Goal: Task Accomplishment & Management: Use online tool/utility

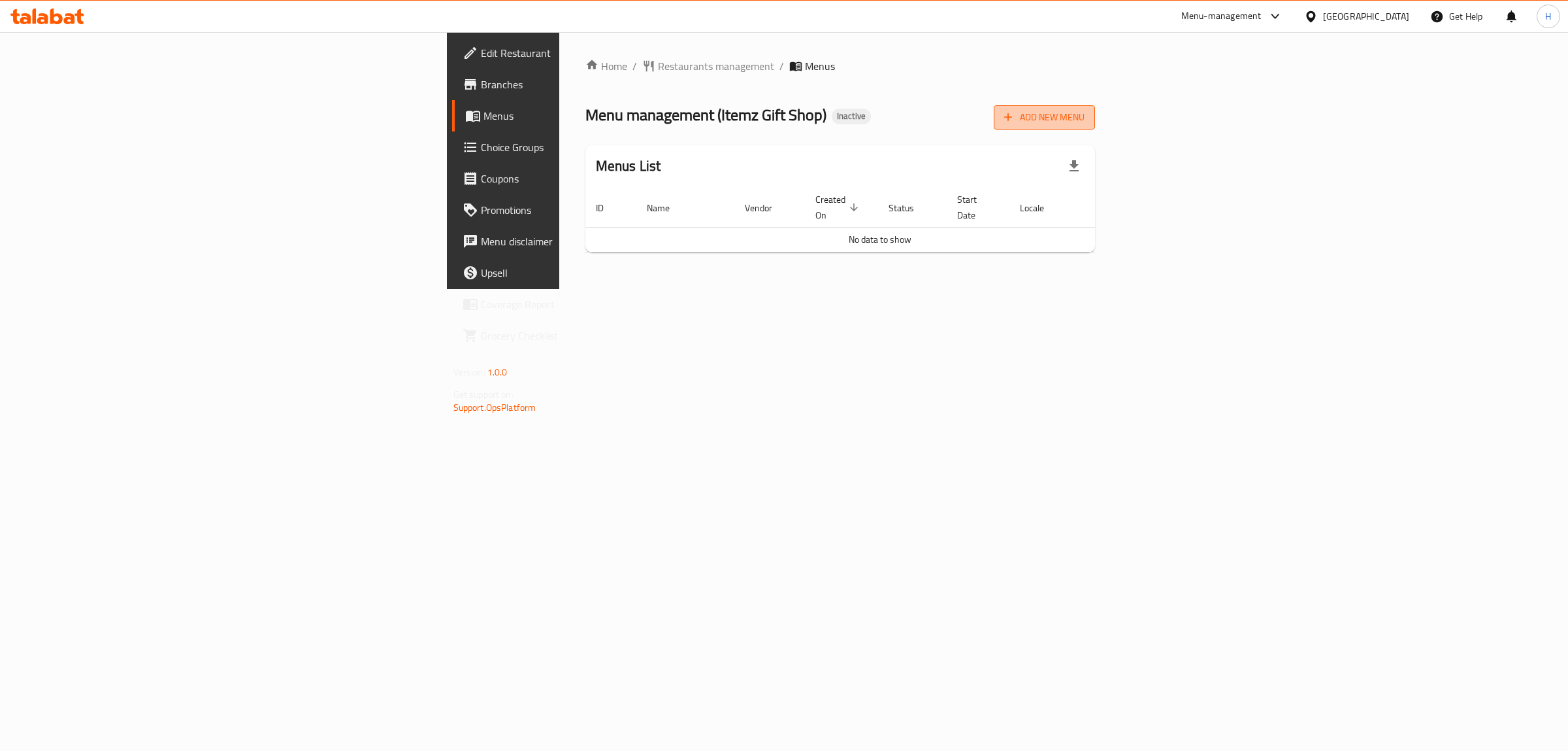
click at [1084, 118] on span "Add New Menu" at bounding box center [1045, 118] width 81 height 17
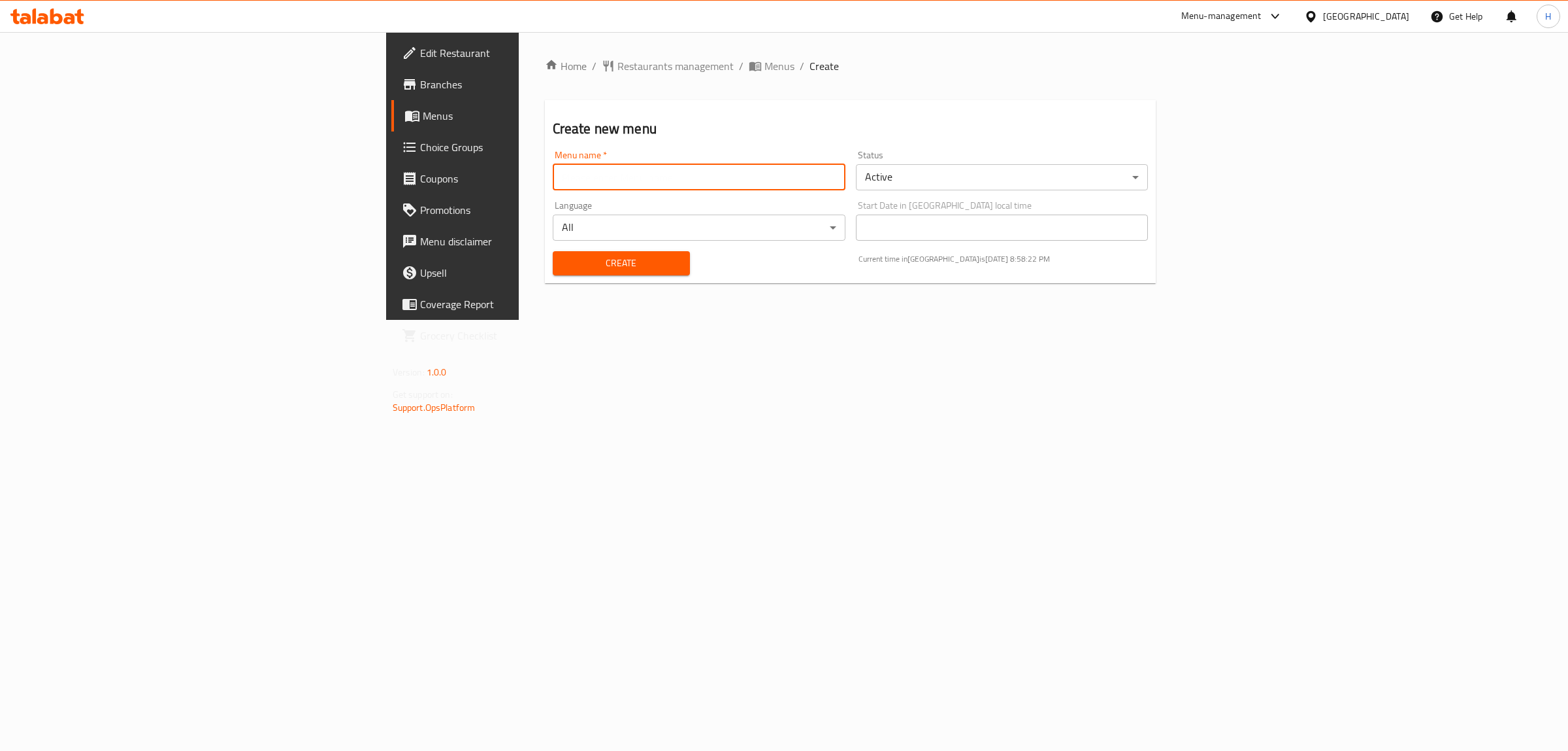
drag, startPoint x: 662, startPoint y: 181, endPoint x: 628, endPoint y: 210, distance: 44.7
click at [662, 181] on input "text" at bounding box center [699, 177] width 293 height 26
click at [553, 180] on input "text" at bounding box center [699, 177] width 293 height 26
type input "n"
type input "New Menu"
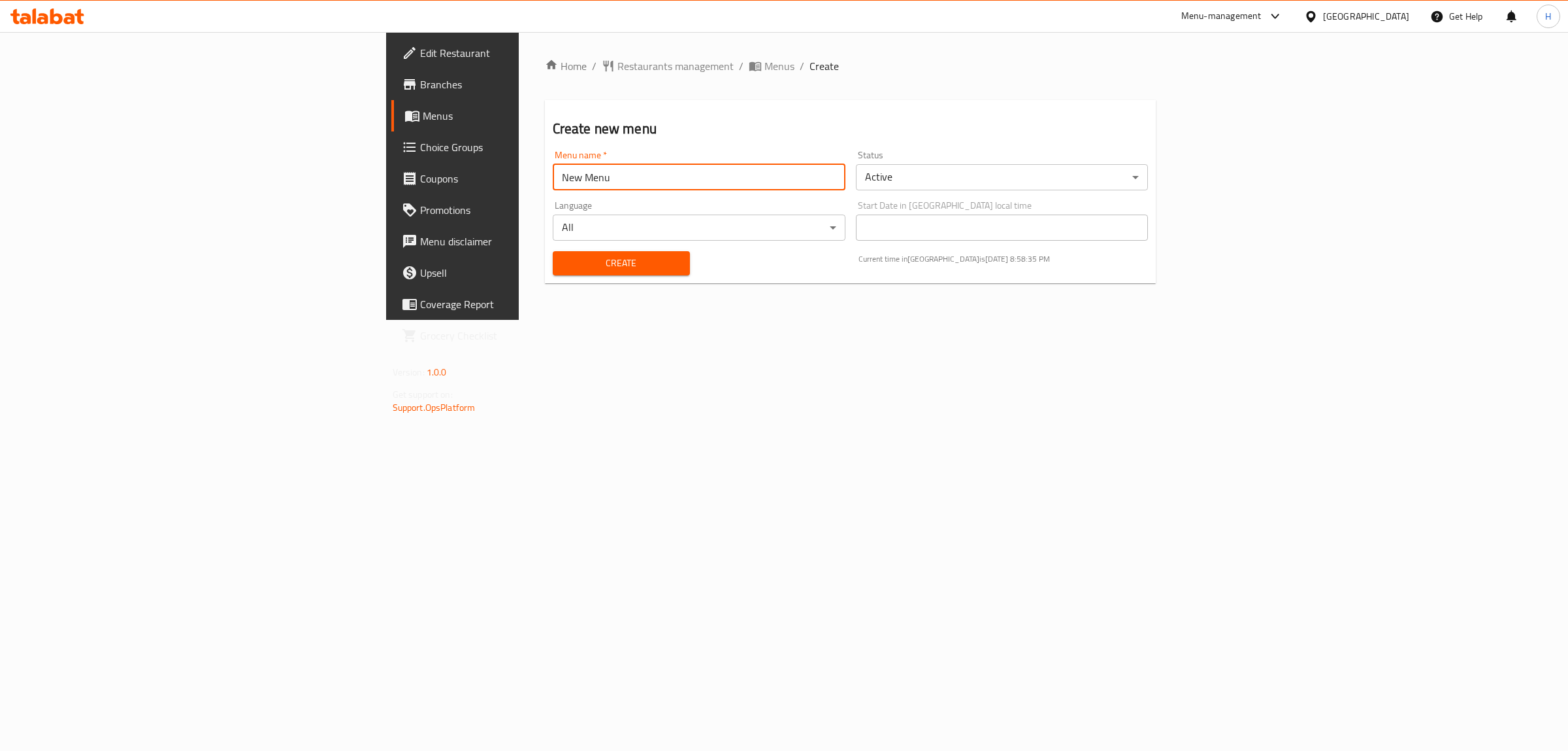
click at [553, 251] on button "Create" at bounding box center [622, 263] width 138 height 24
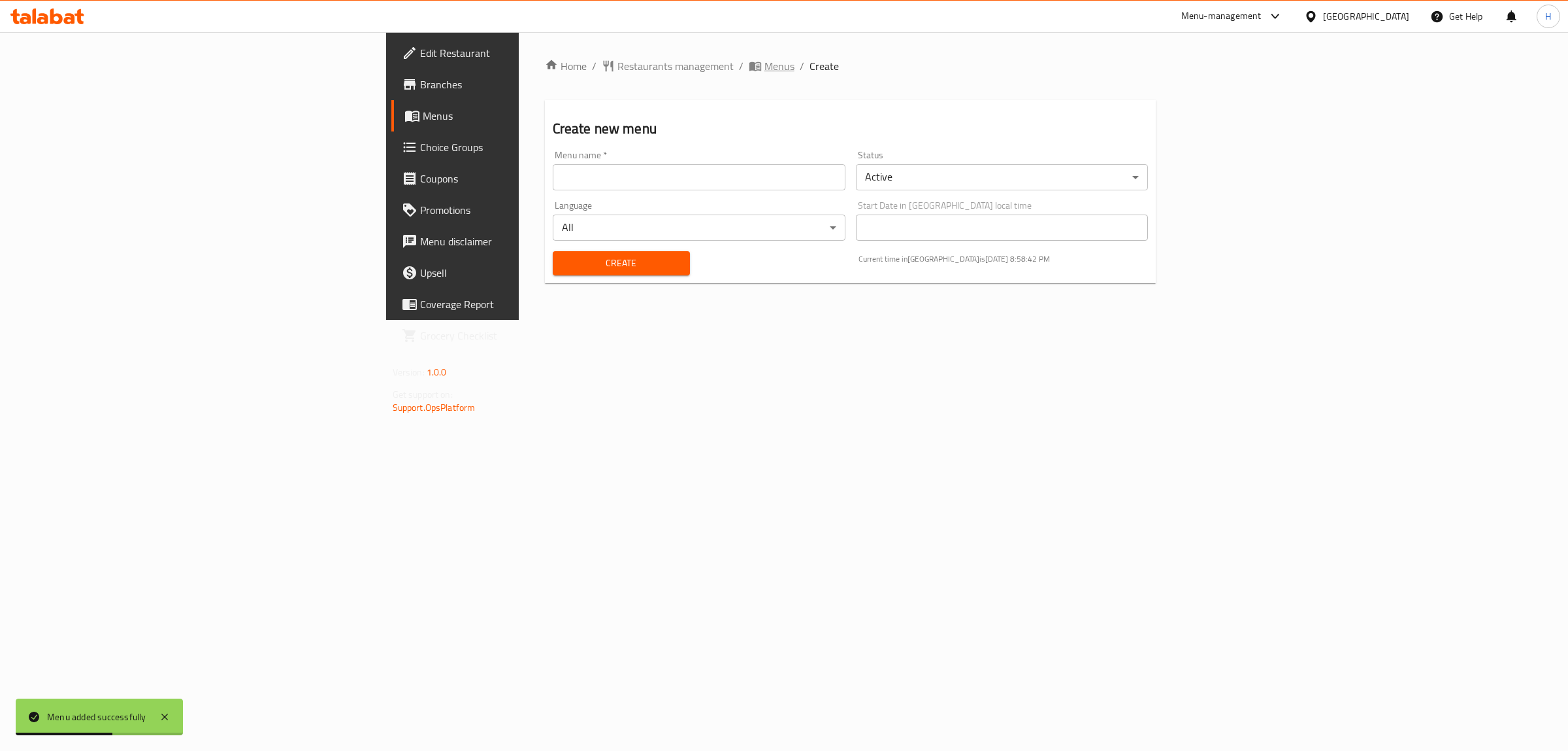
click at [764, 64] on span "Menus" at bounding box center [779, 65] width 30 height 16
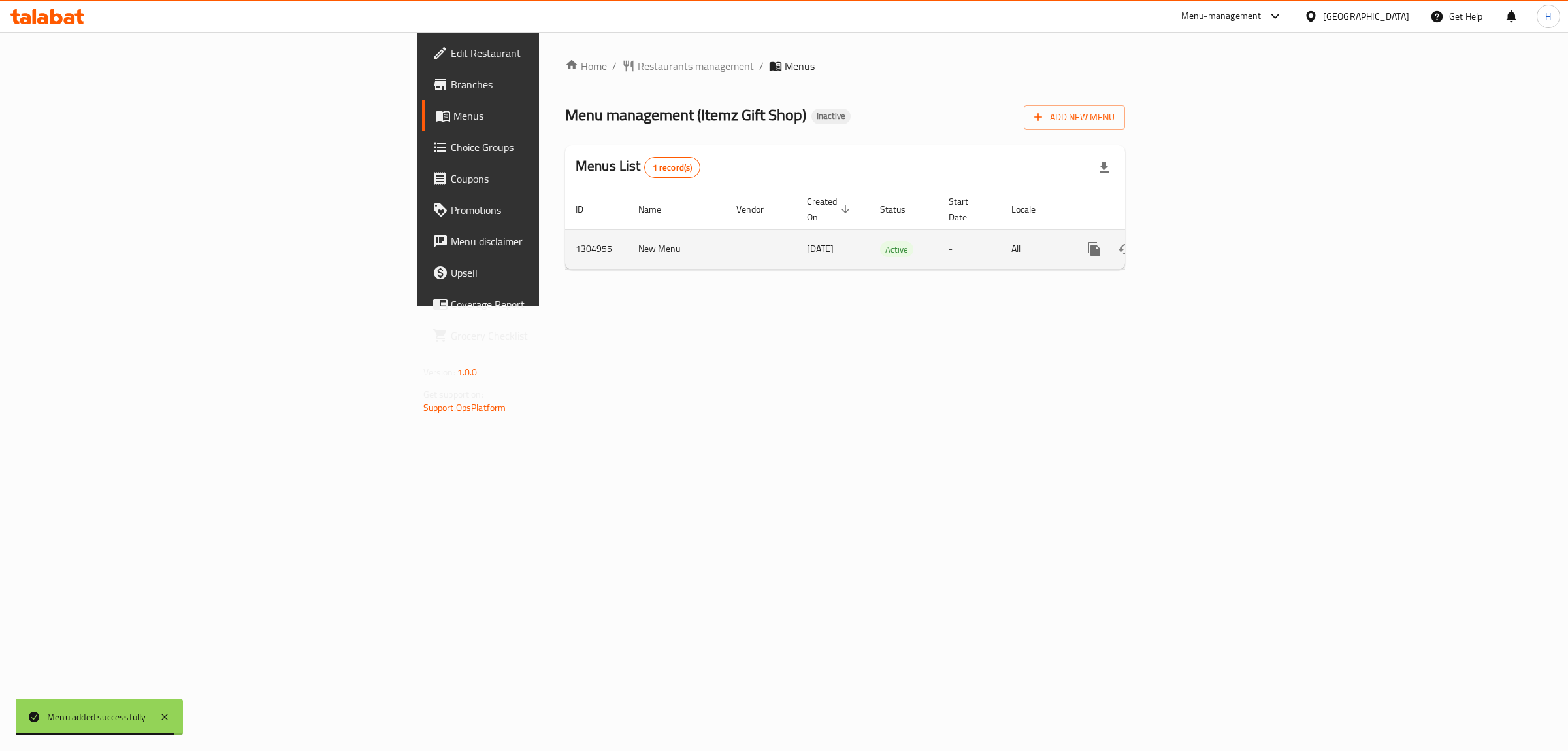
click at [1196, 241] on icon "enhanced table" at bounding box center [1188, 249] width 16 height 16
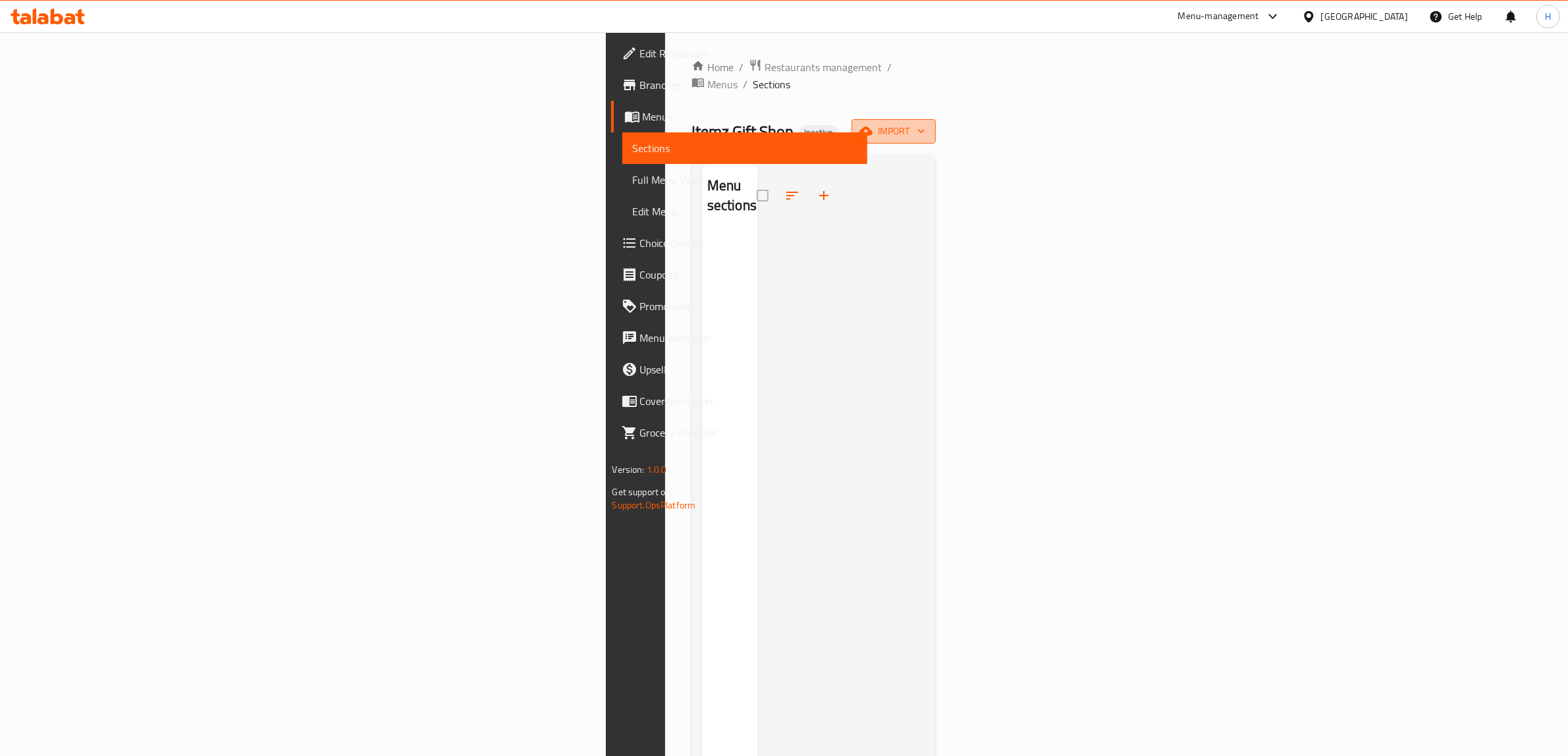
click at [925, 123] on span "import" at bounding box center [893, 131] width 63 height 17
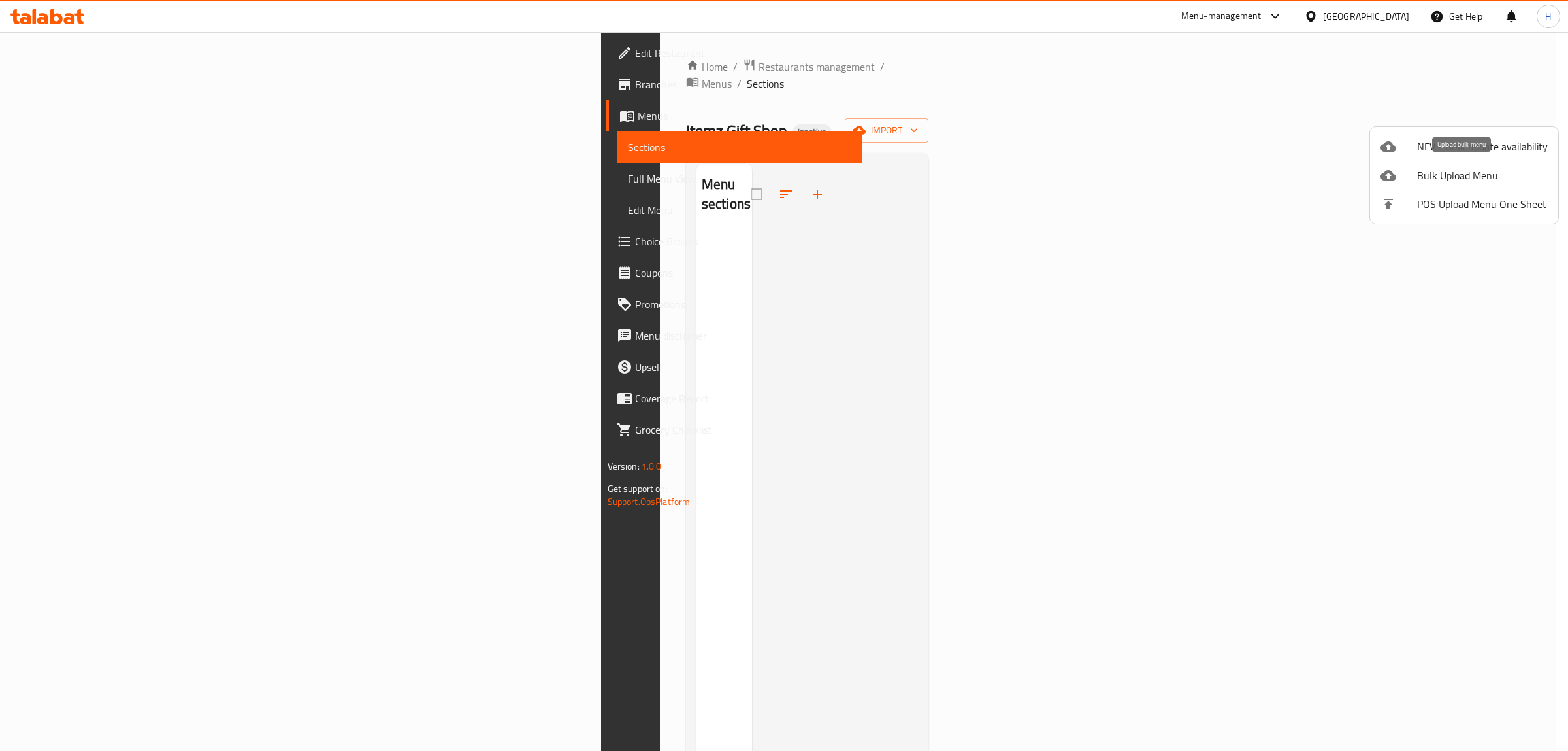
click at [1436, 174] on span "Bulk Upload Menu" at bounding box center [1483, 174] width 130 height 16
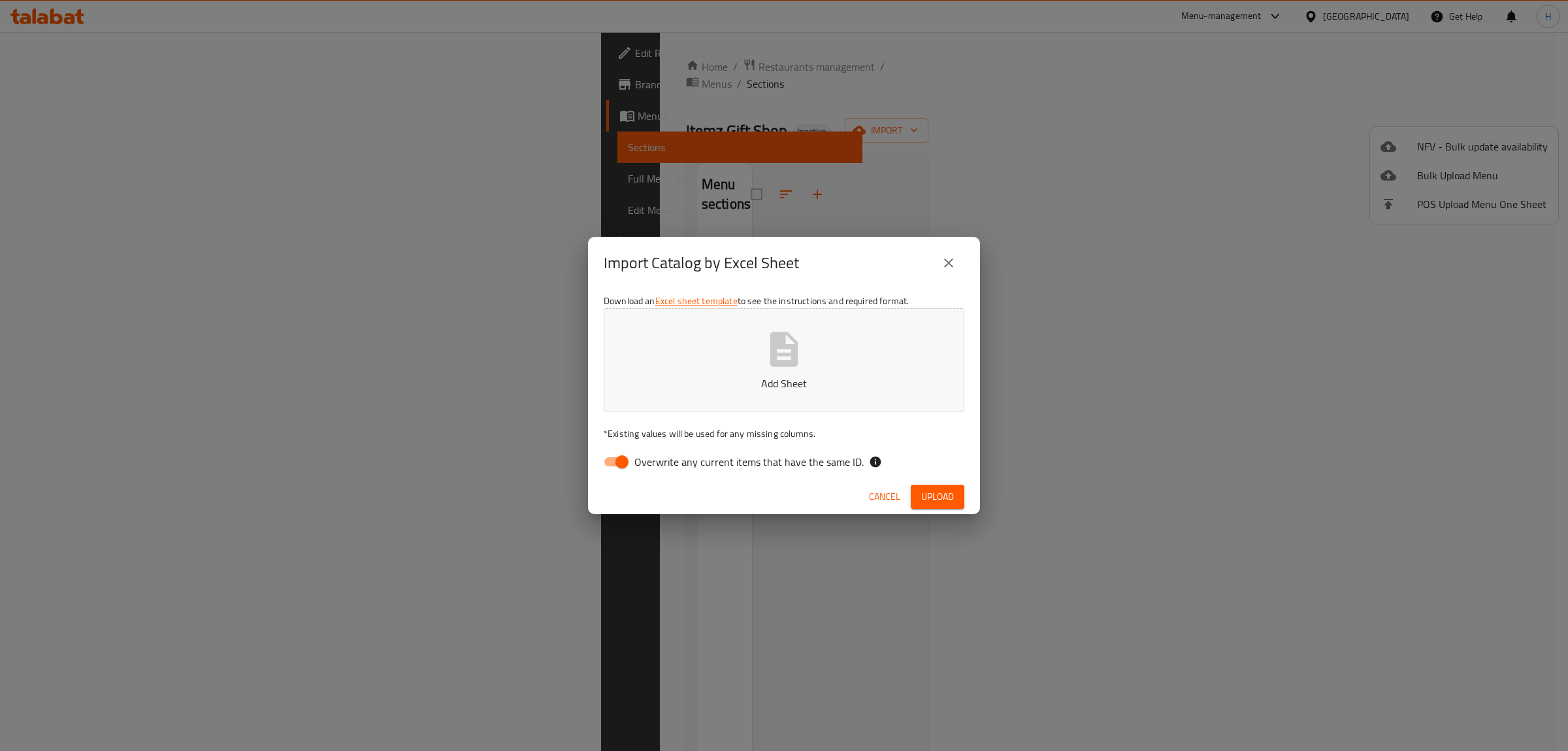
click at [626, 458] on input "Overwrite any current items that have the same ID." at bounding box center [621, 461] width 74 height 25
checkbox input "false"
click at [784, 298] on div "Download an Excel sheet template to see the instructions and required format. A…" at bounding box center [784, 384] width 392 height 190
click at [751, 350] on button "Add Sheet" at bounding box center [784, 359] width 361 height 104
click at [948, 477] on div "Download an Excel sheet template to see the instructions and required format. I…" at bounding box center [784, 384] width 392 height 190
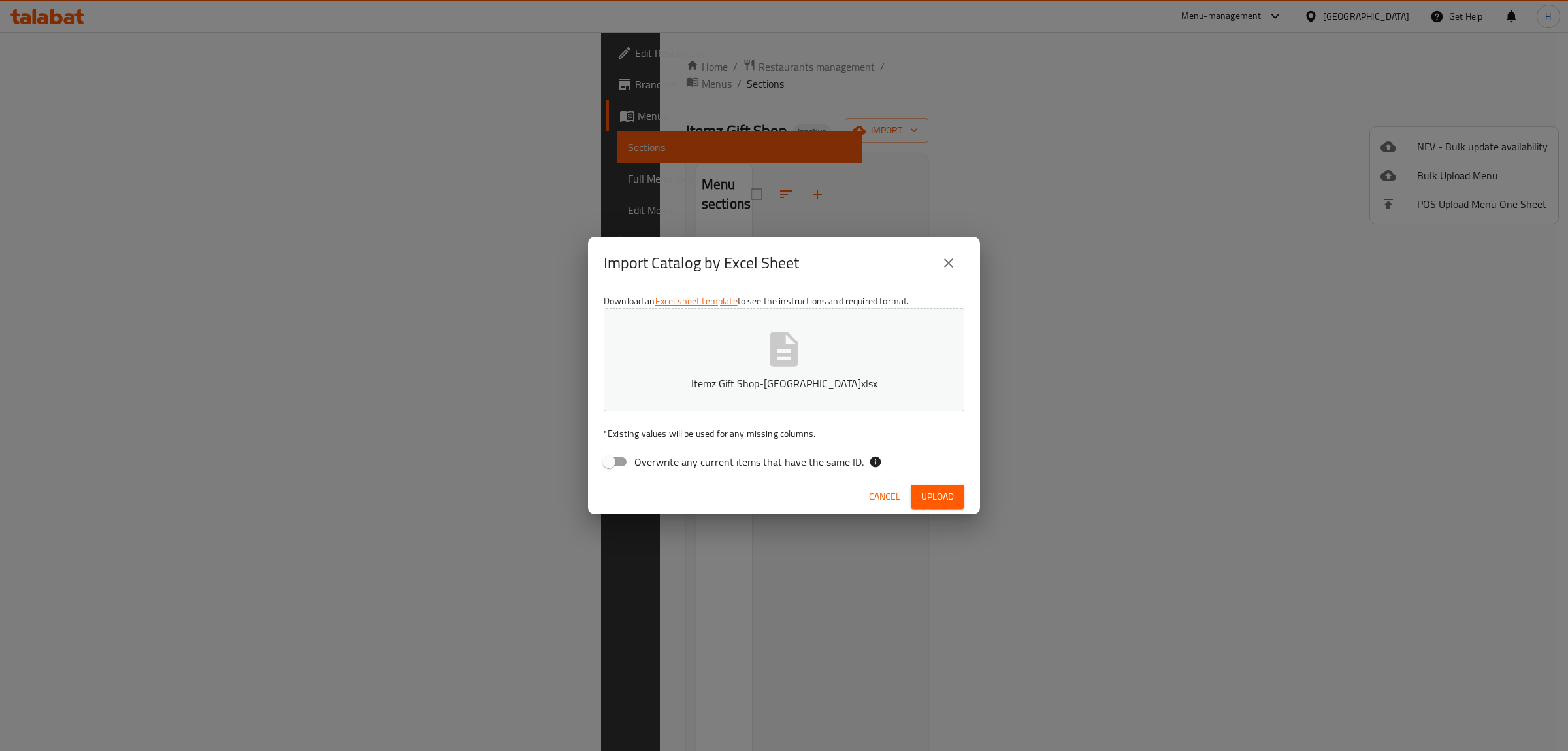
click at [917, 488] on button "Upload" at bounding box center [938, 497] width 53 height 24
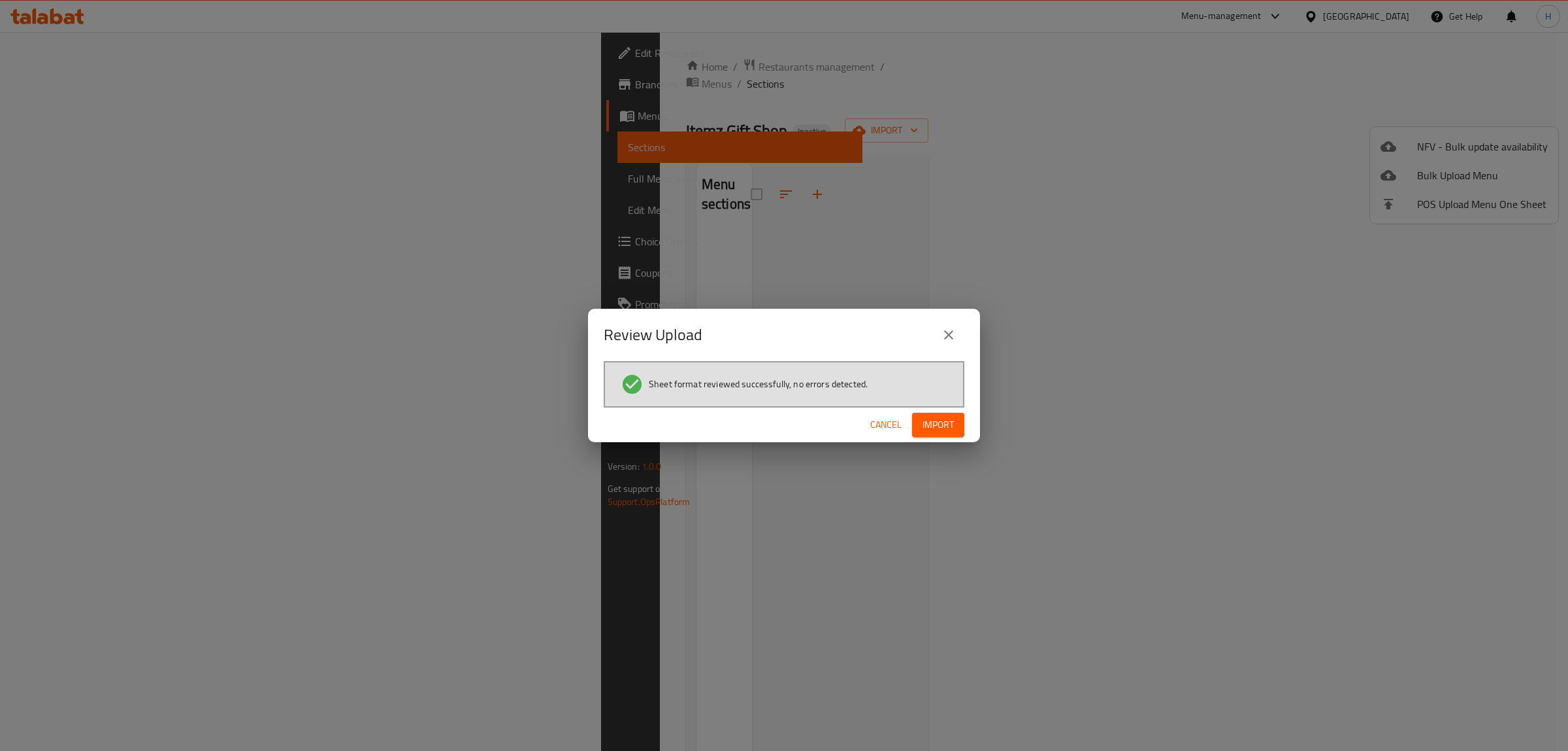
click at [959, 419] on button "Import" at bounding box center [938, 424] width 52 height 24
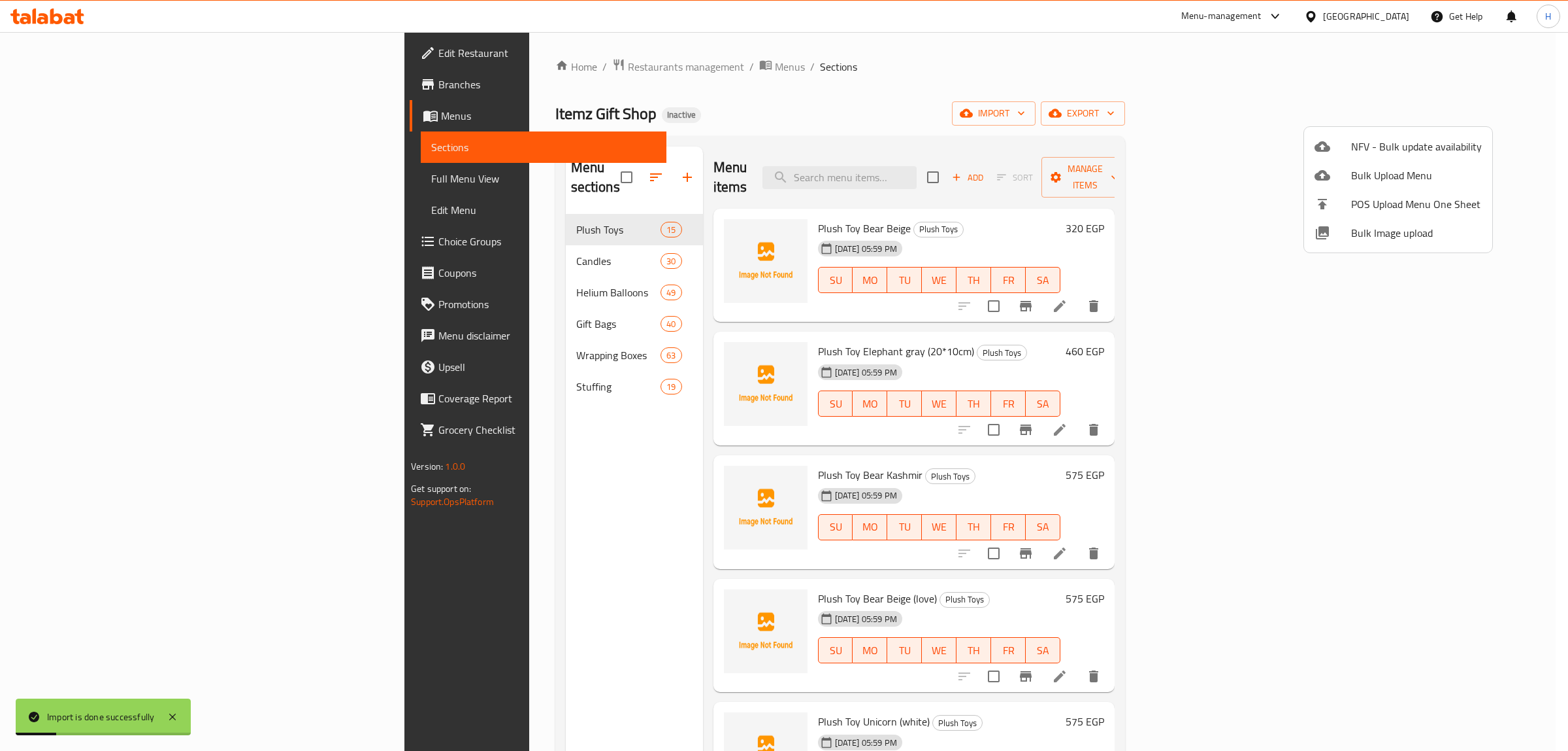
click at [142, 177] on div at bounding box center [784, 376] width 1568 height 751
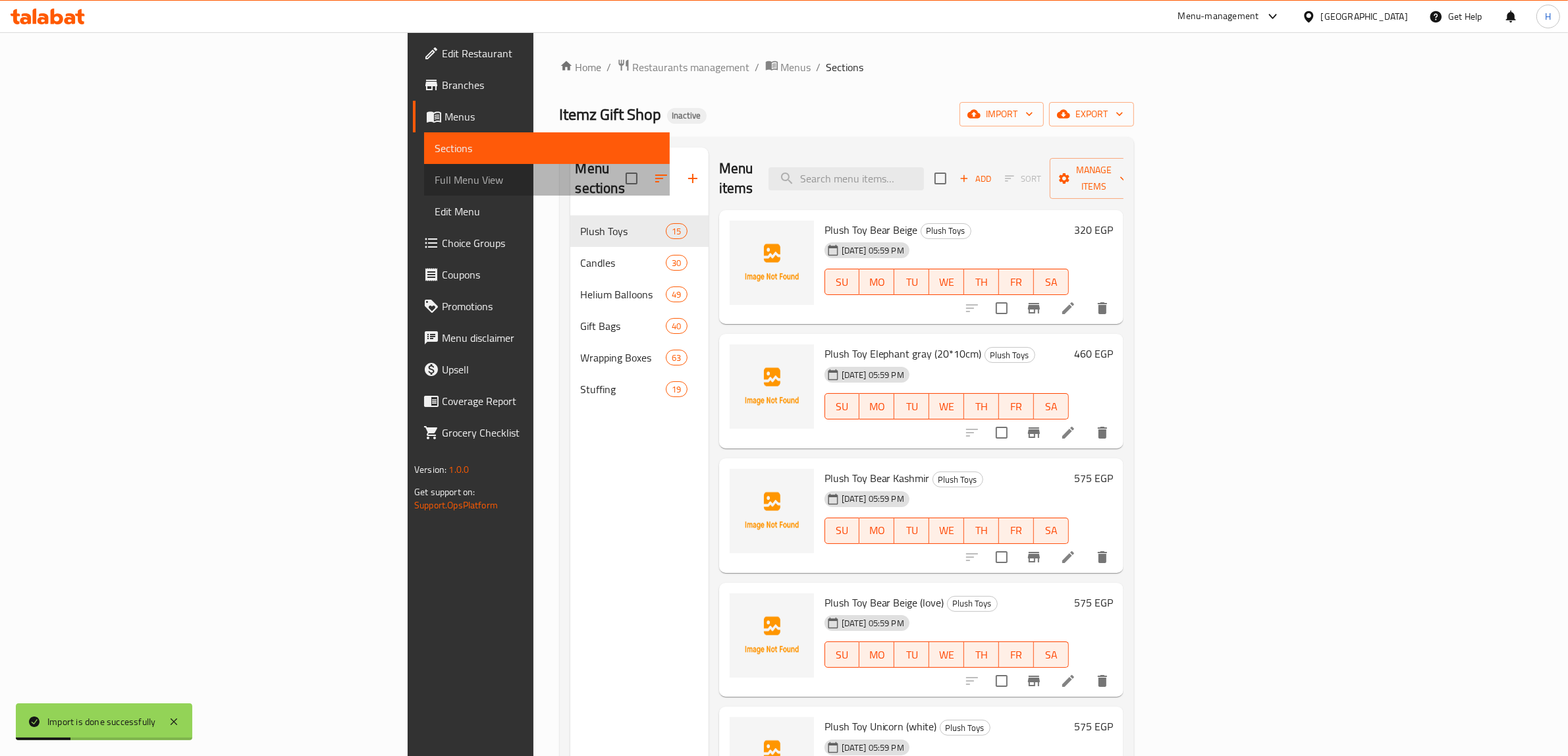
click at [435, 178] on span "Full Menu View" at bounding box center [546, 179] width 225 height 16
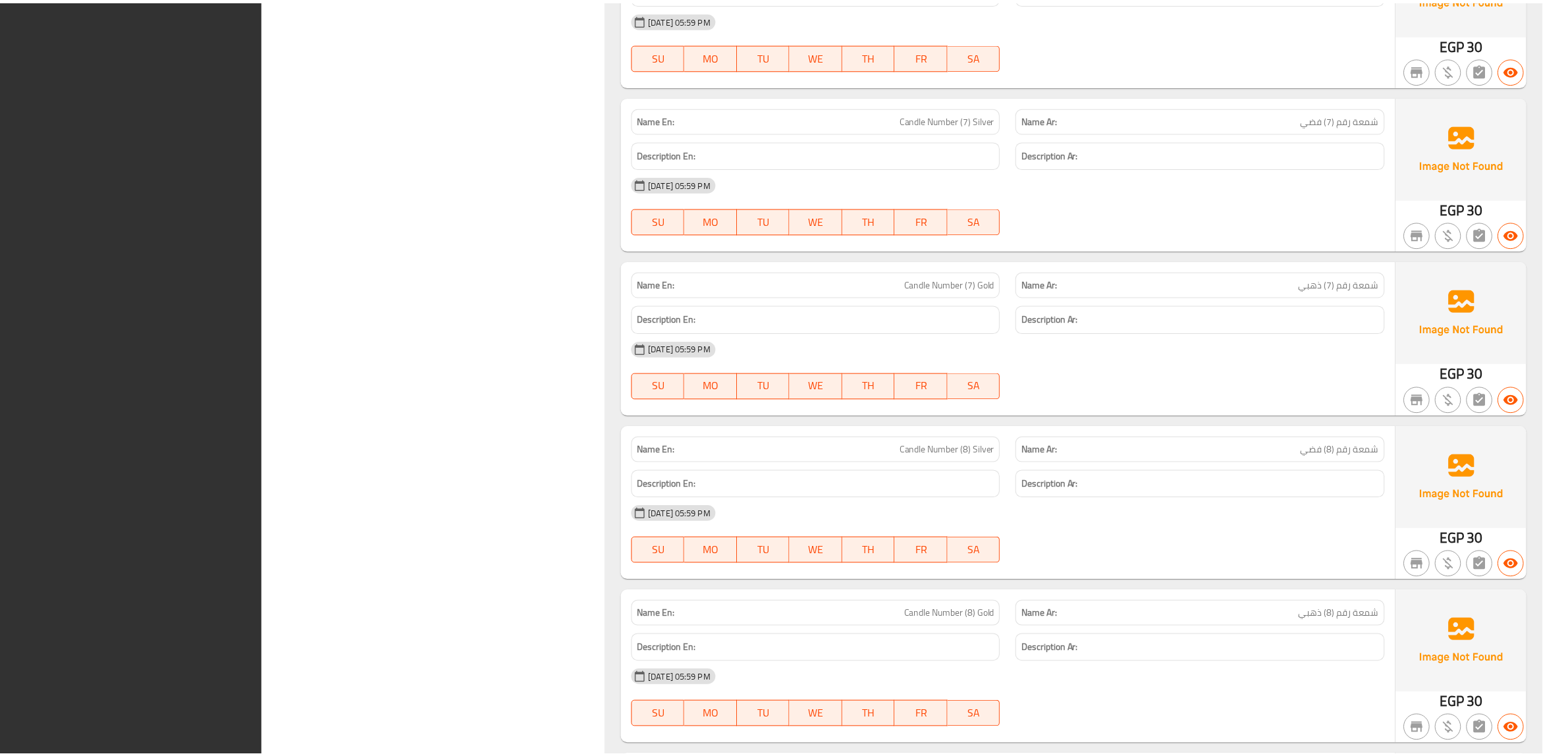
scroll to position [5603, 0]
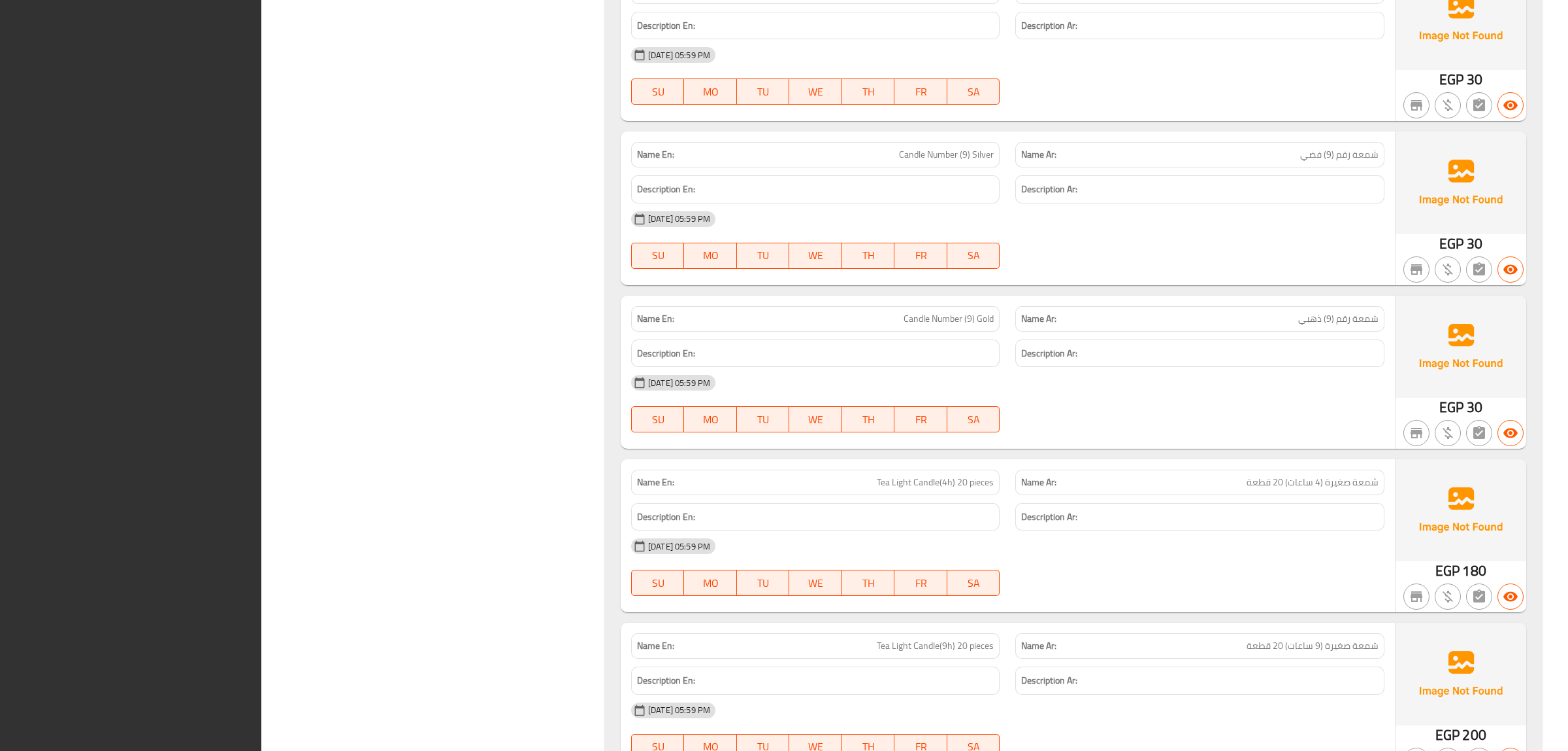
drag, startPoint x: 561, startPoint y: 602, endPoint x: 1108, endPoint y: 393, distance: 585.6
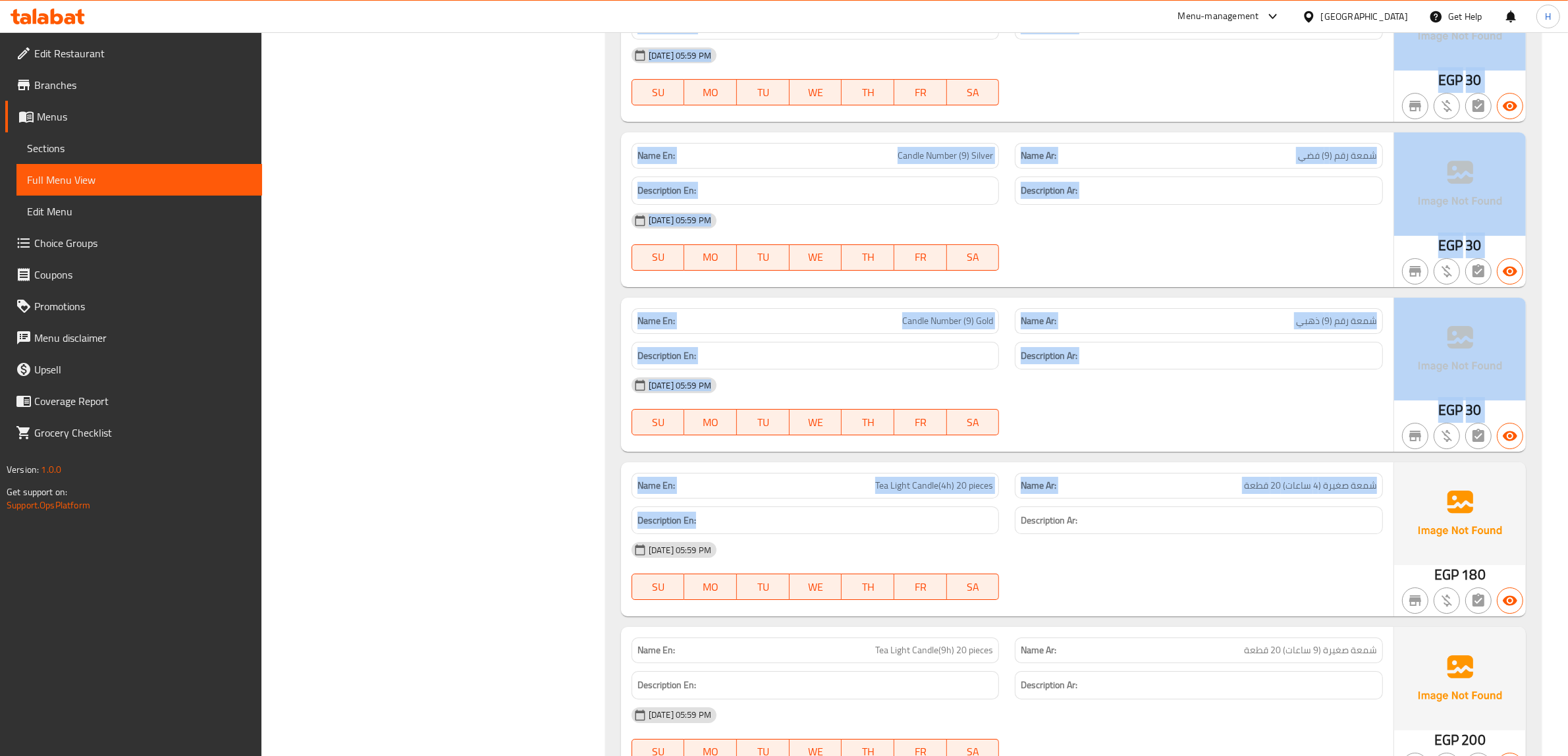
click at [1068, 436] on div at bounding box center [1198, 434] width 384 height 16
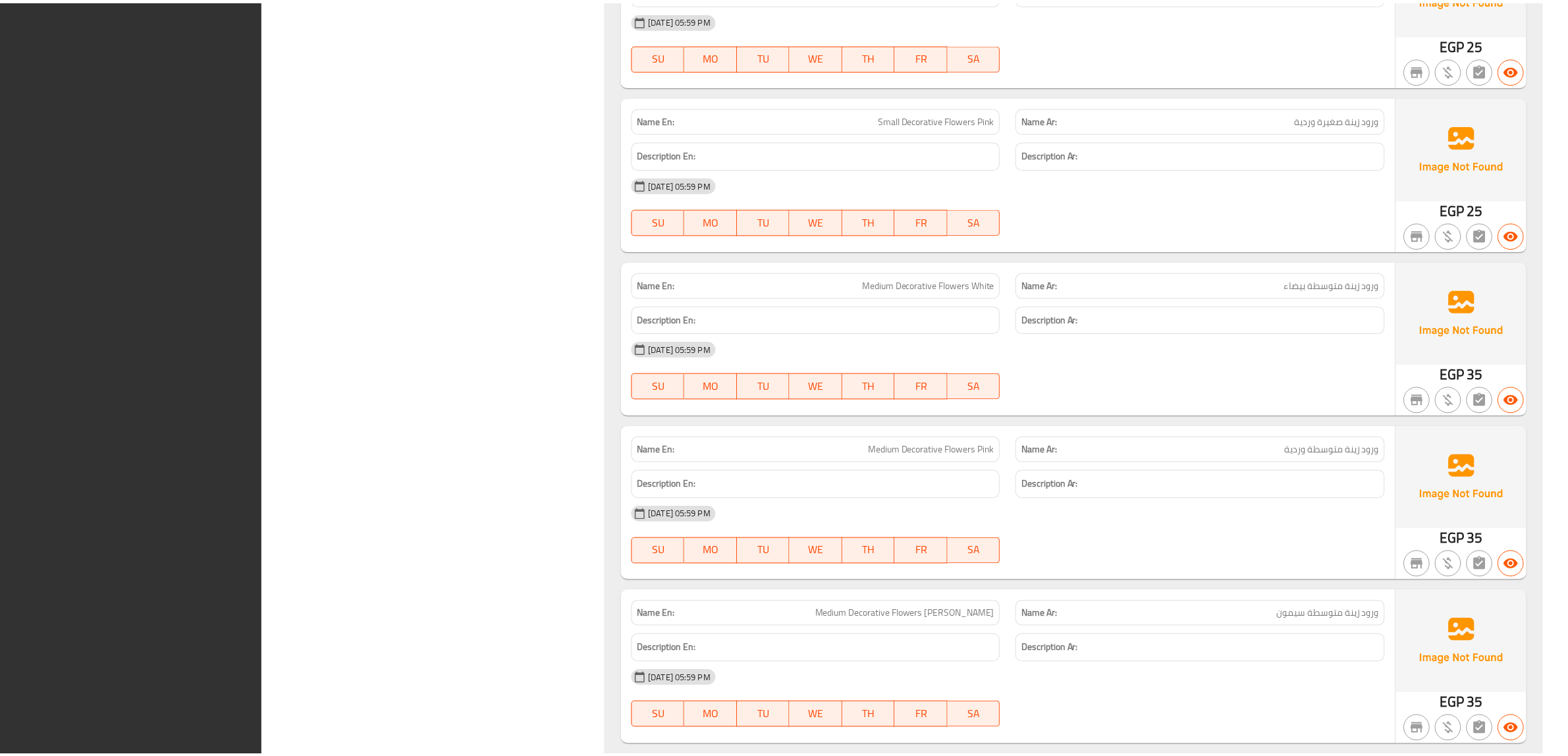
scroll to position [35541, 0]
